Goal: Browse casually: Explore the website without a specific task or goal

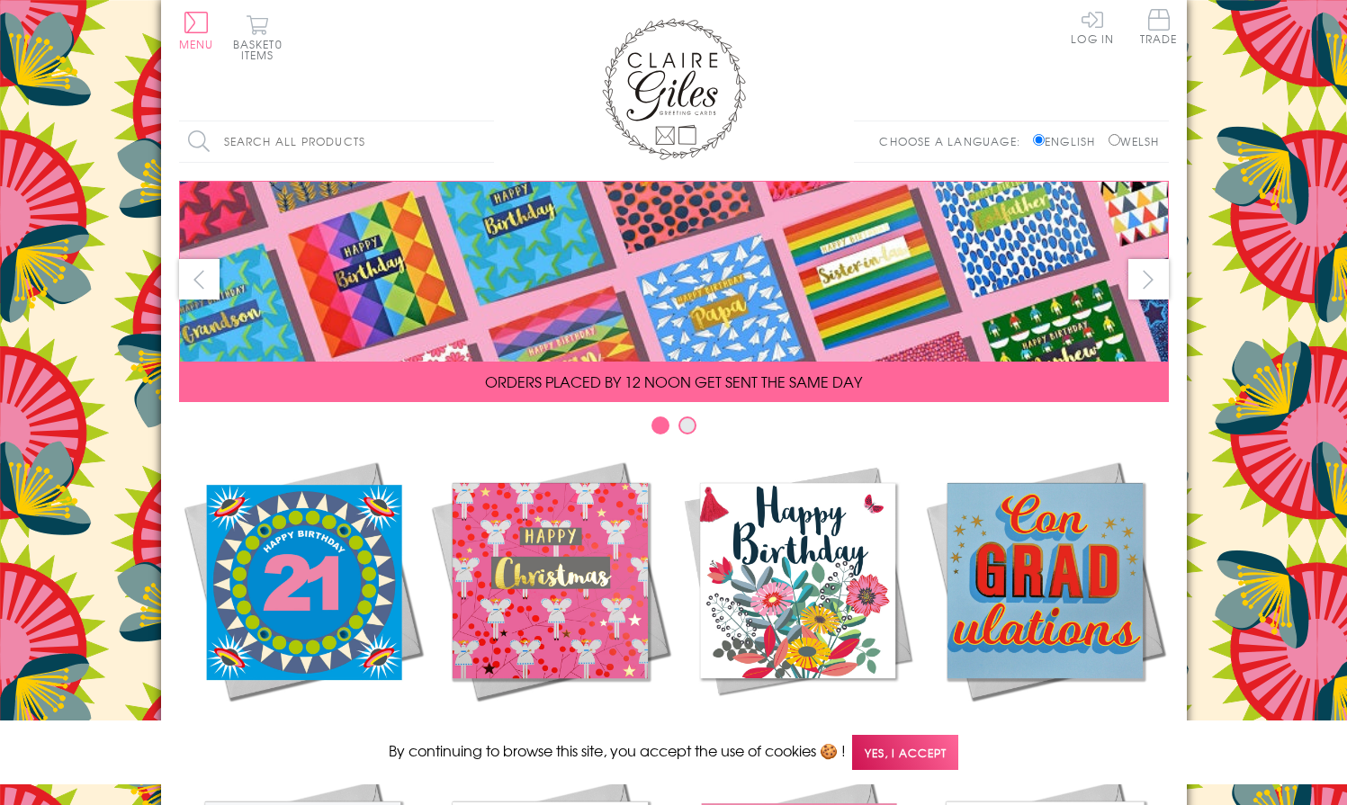
scroll to position [747, 0]
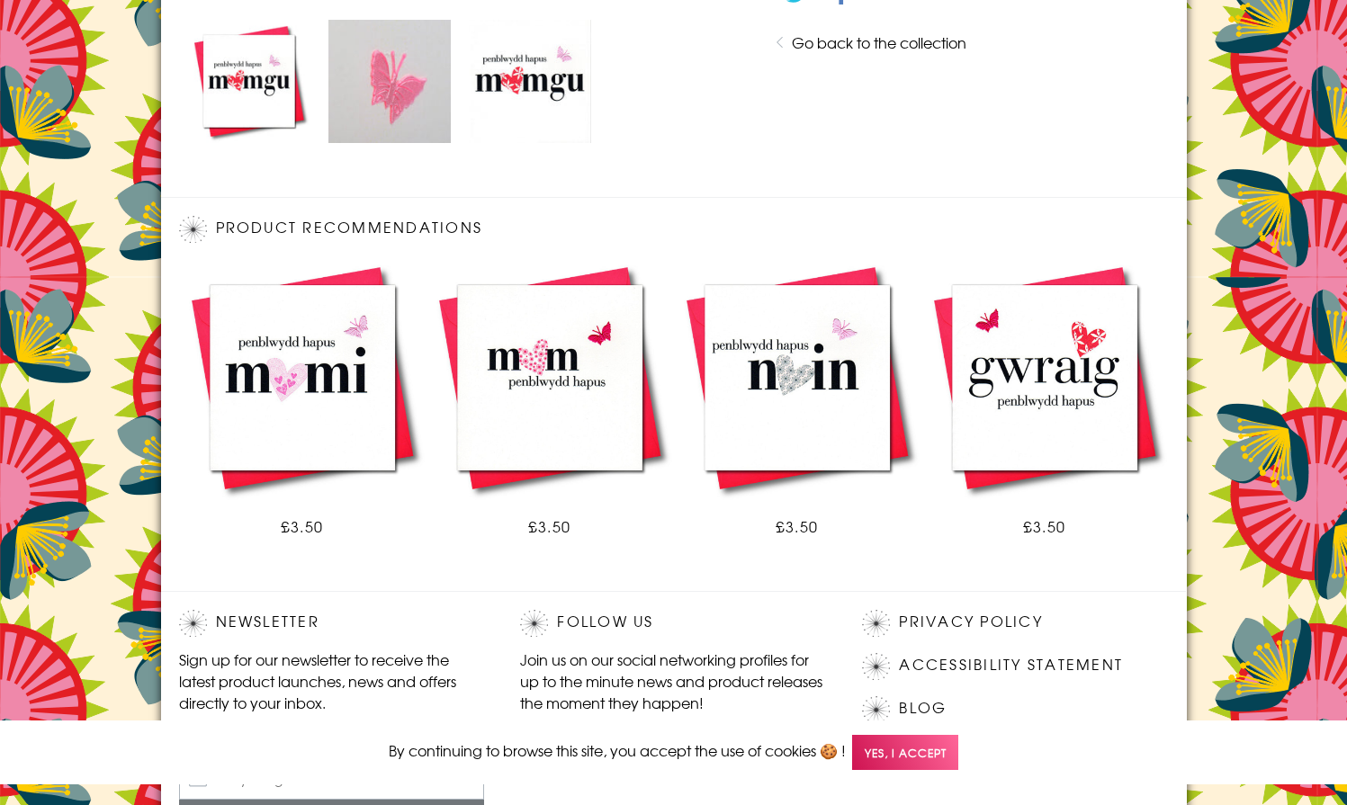
scroll to position [1051, 0]
